Goal: Navigation & Orientation: Find specific page/section

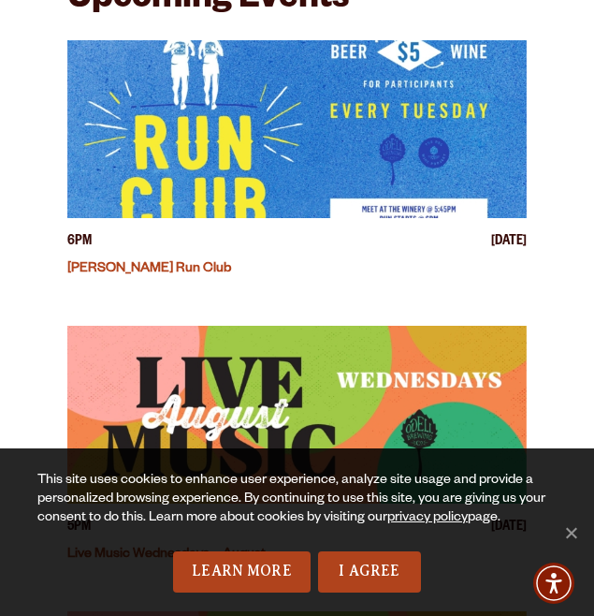
scroll to position [879, 0]
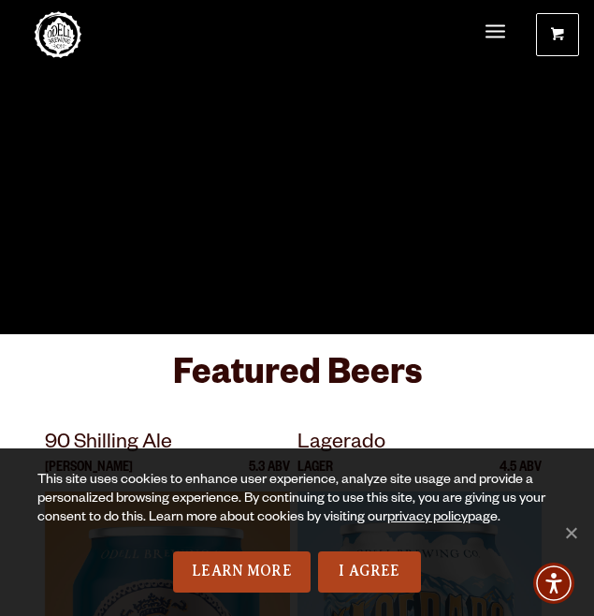
click at [501, 30] on span "Menu" at bounding box center [496, 31] width 20 height 5
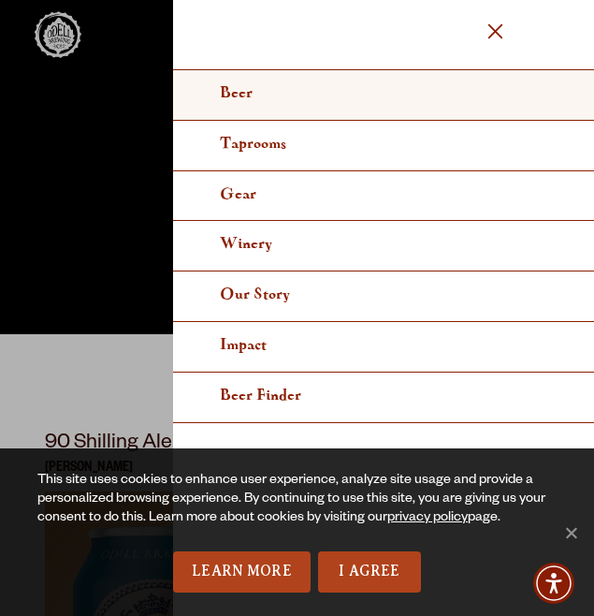
click at [265, 90] on link "Beer" at bounding box center [383, 95] width 421 height 51
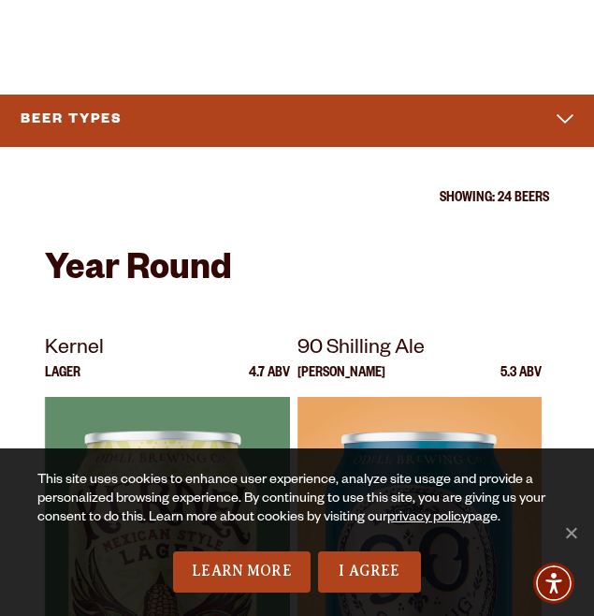
scroll to position [608, 0]
click at [566, 102] on button "Beer Types caret icon" at bounding box center [297, 120] width 564 height 37
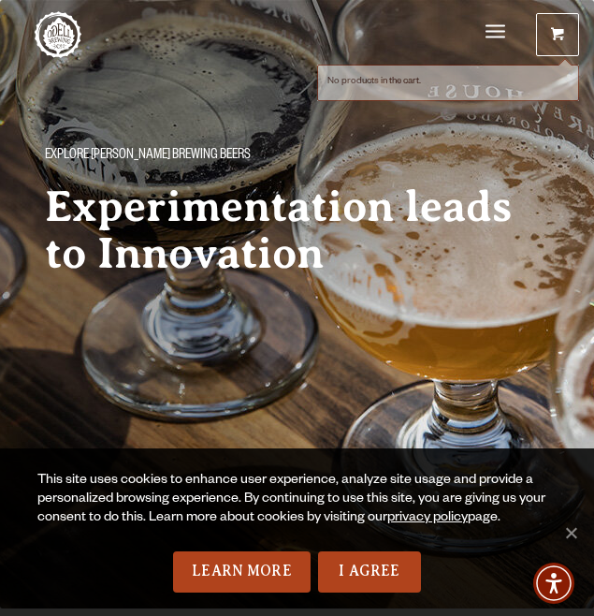
scroll to position [0, 0]
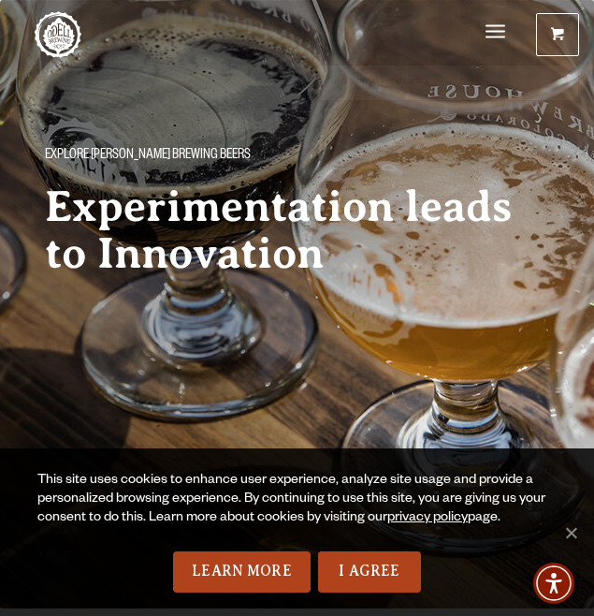
click at [494, 27] on span "Menu" at bounding box center [496, 32] width 20 height 39
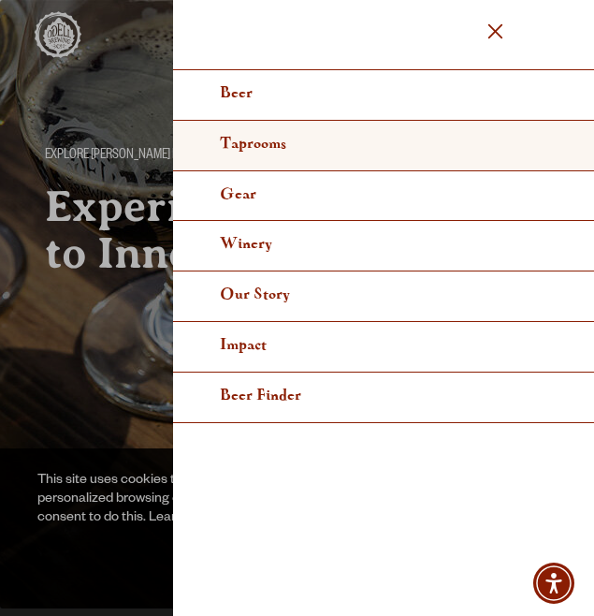
click at [350, 143] on link "Taprooms" at bounding box center [383, 146] width 421 height 51
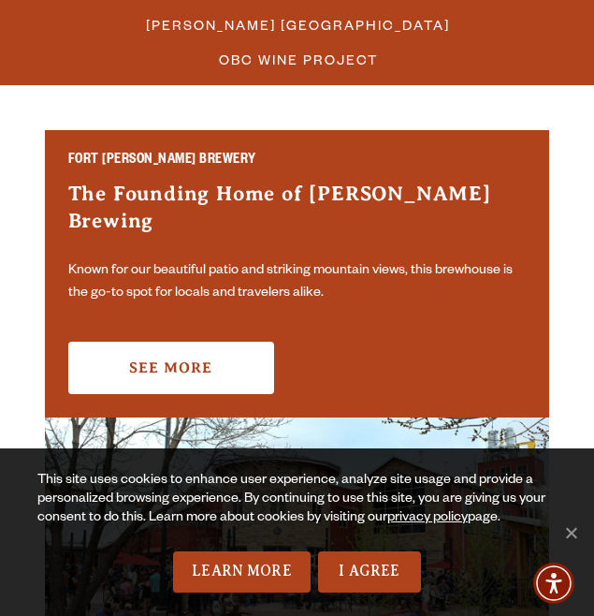
scroll to position [514, 0]
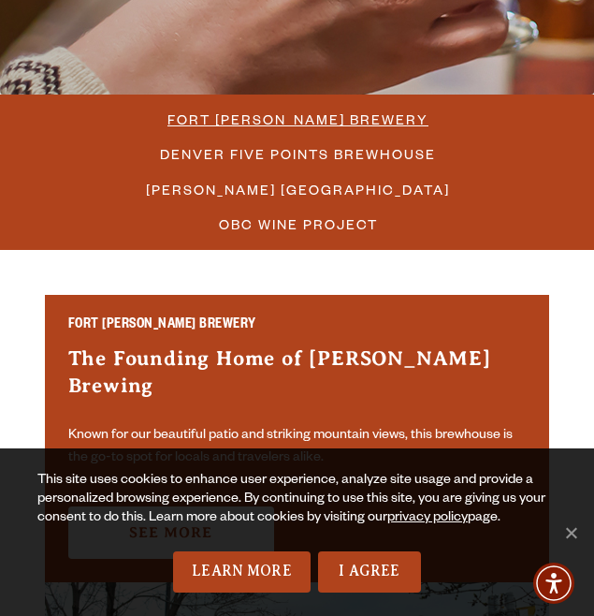
click at [344, 120] on span "Fort [PERSON_NAME] Brewery" at bounding box center [298, 119] width 261 height 27
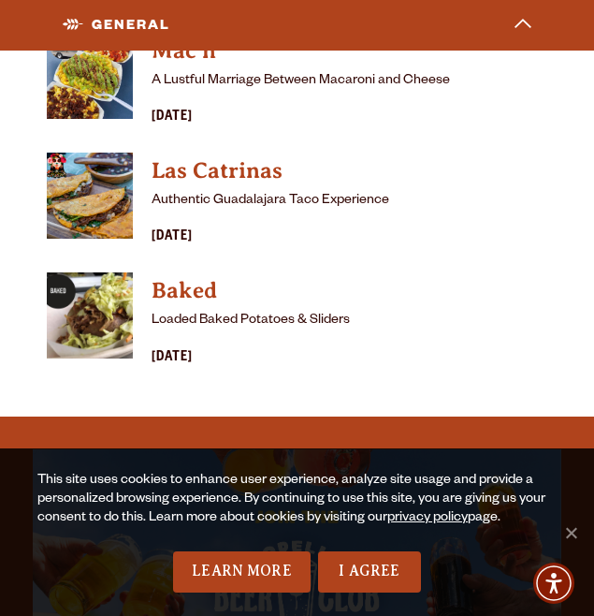
scroll to position [2915, 0]
